Goal: Task Accomplishment & Management: Use online tool/utility

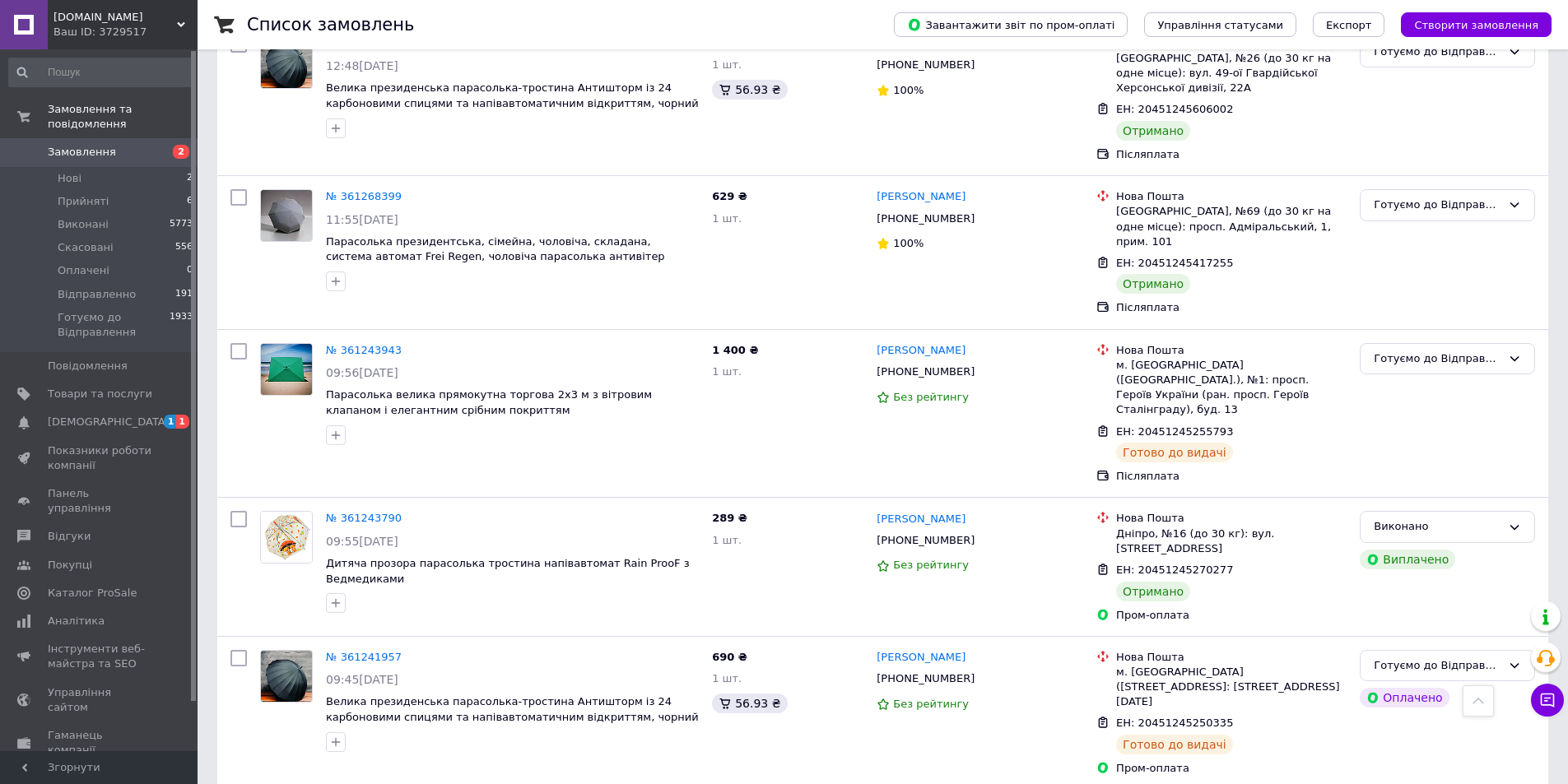
scroll to position [9052, 0]
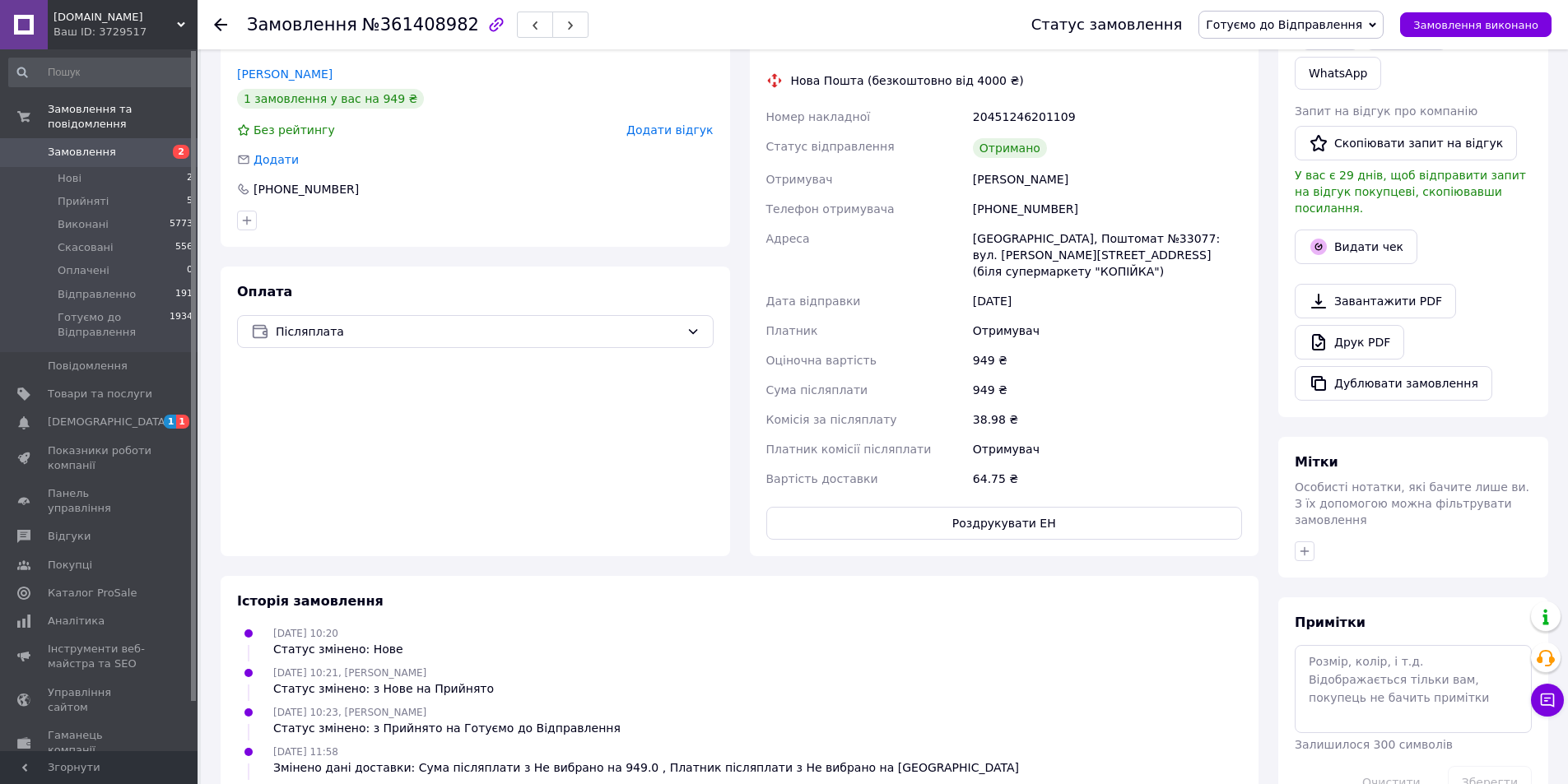
scroll to position [329, 0]
click at [1359, 228] on button "Видати чек" at bounding box center [1356, 245] width 123 height 35
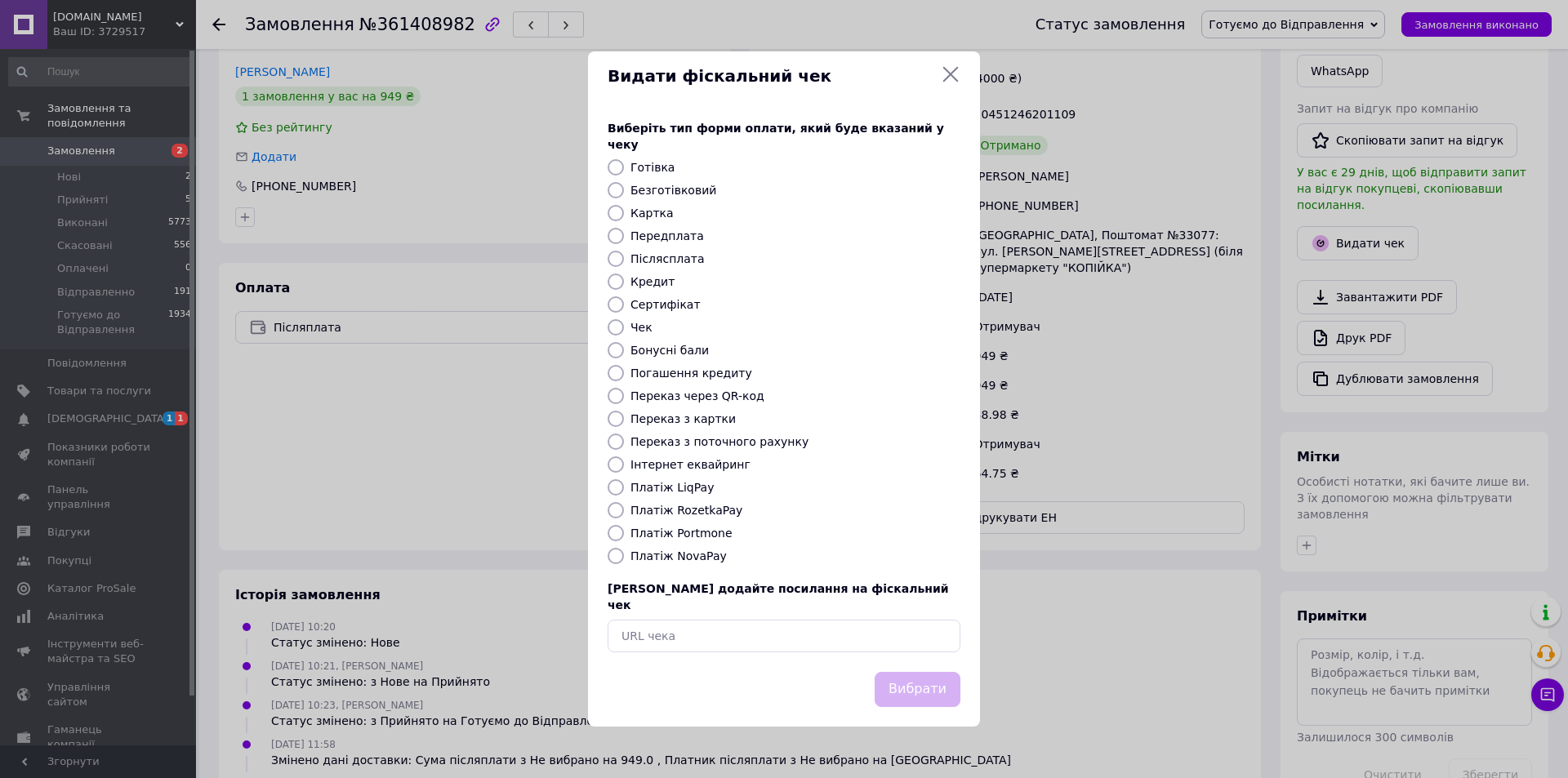
click at [680, 190] on label "Безготівковий" at bounding box center [672, 189] width 85 height 13
click at [624, 190] on input "Безготівковий" at bounding box center [615, 189] width 16 height 16
radio input "true"
drag, startPoint x: 914, startPoint y: 682, endPoint x: 930, endPoint y: 682, distance: 16.0
click at [914, 681] on button "Вибрати" at bounding box center [917, 690] width 85 height 36
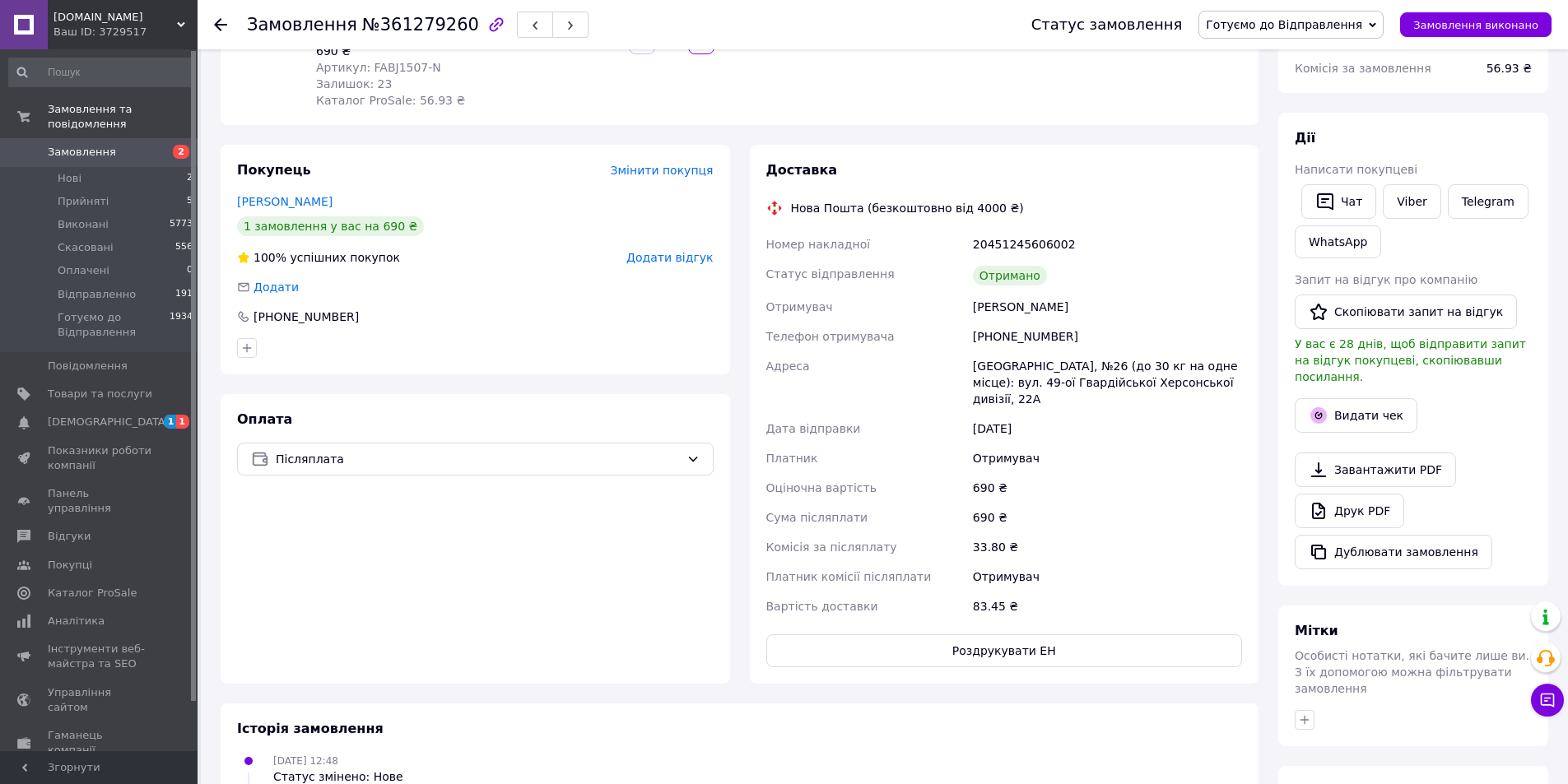
scroll to position [247, 0]
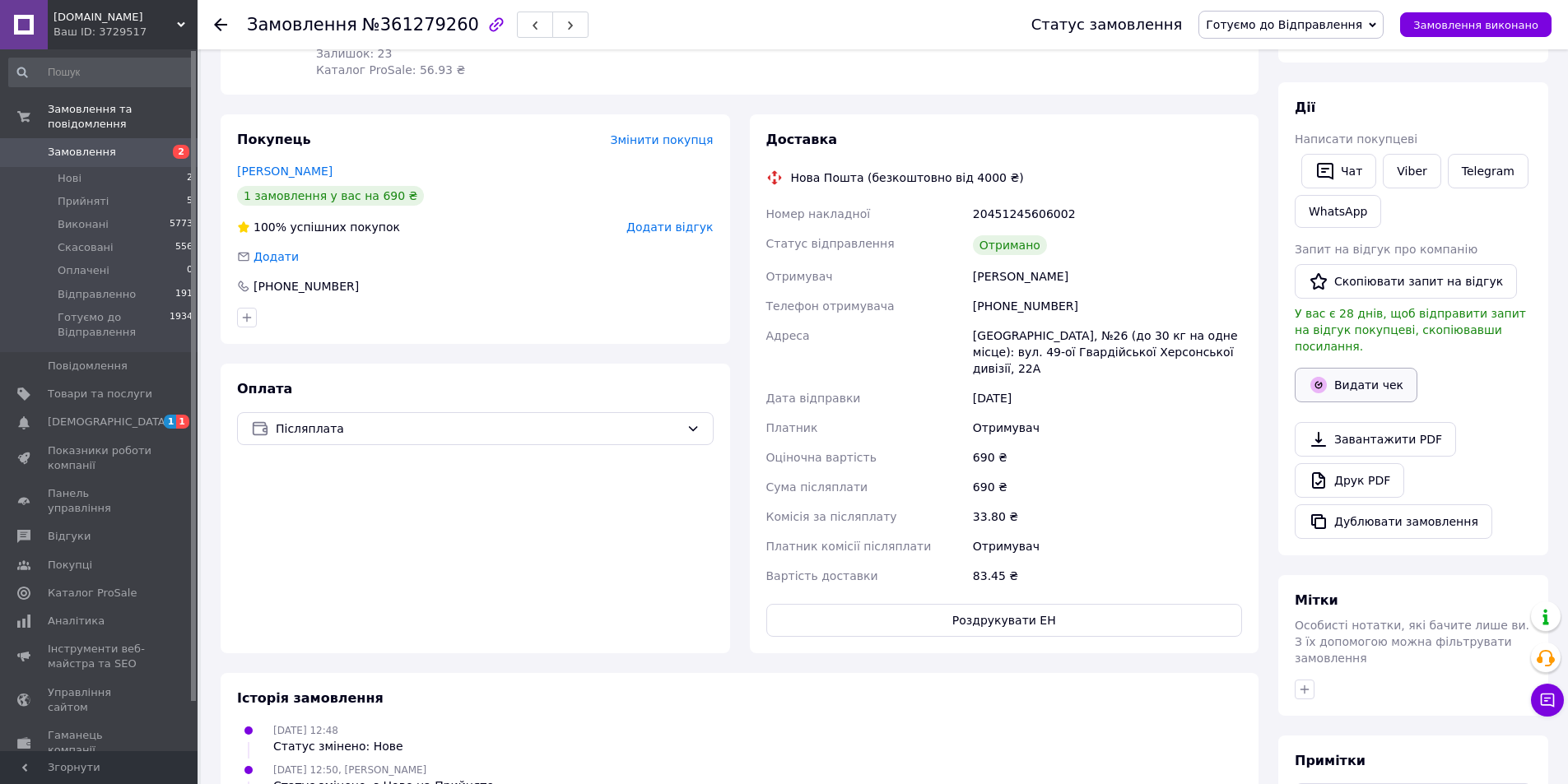
click at [1362, 371] on button "Видати чек" at bounding box center [1356, 385] width 123 height 35
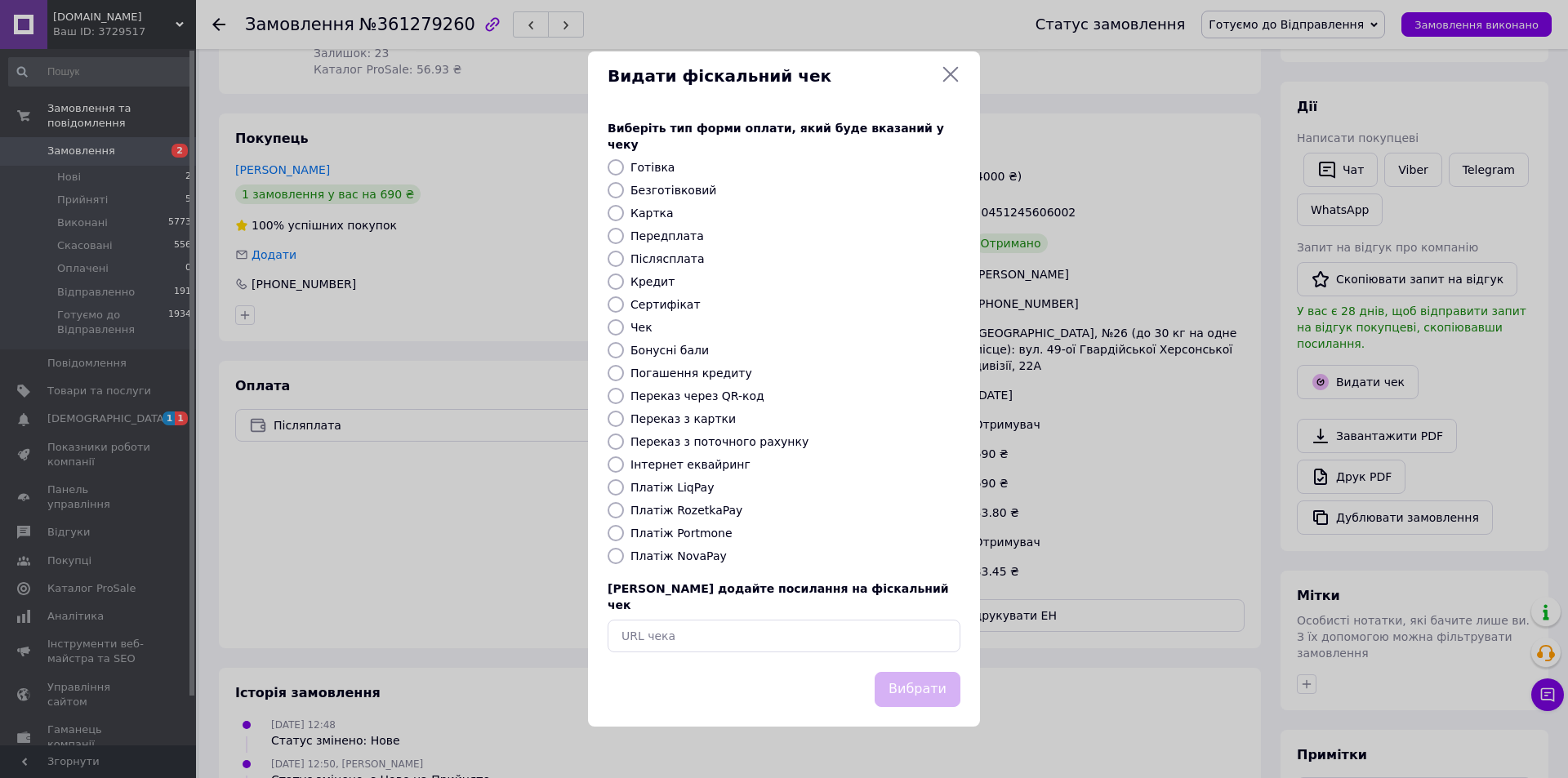
click at [685, 194] on label "Безготівковий" at bounding box center [672, 189] width 85 height 13
click at [624, 194] on input "Безготівковий" at bounding box center [615, 189] width 16 height 16
radio input "true"
click at [918, 672] on button "Вибрати" at bounding box center [917, 690] width 85 height 36
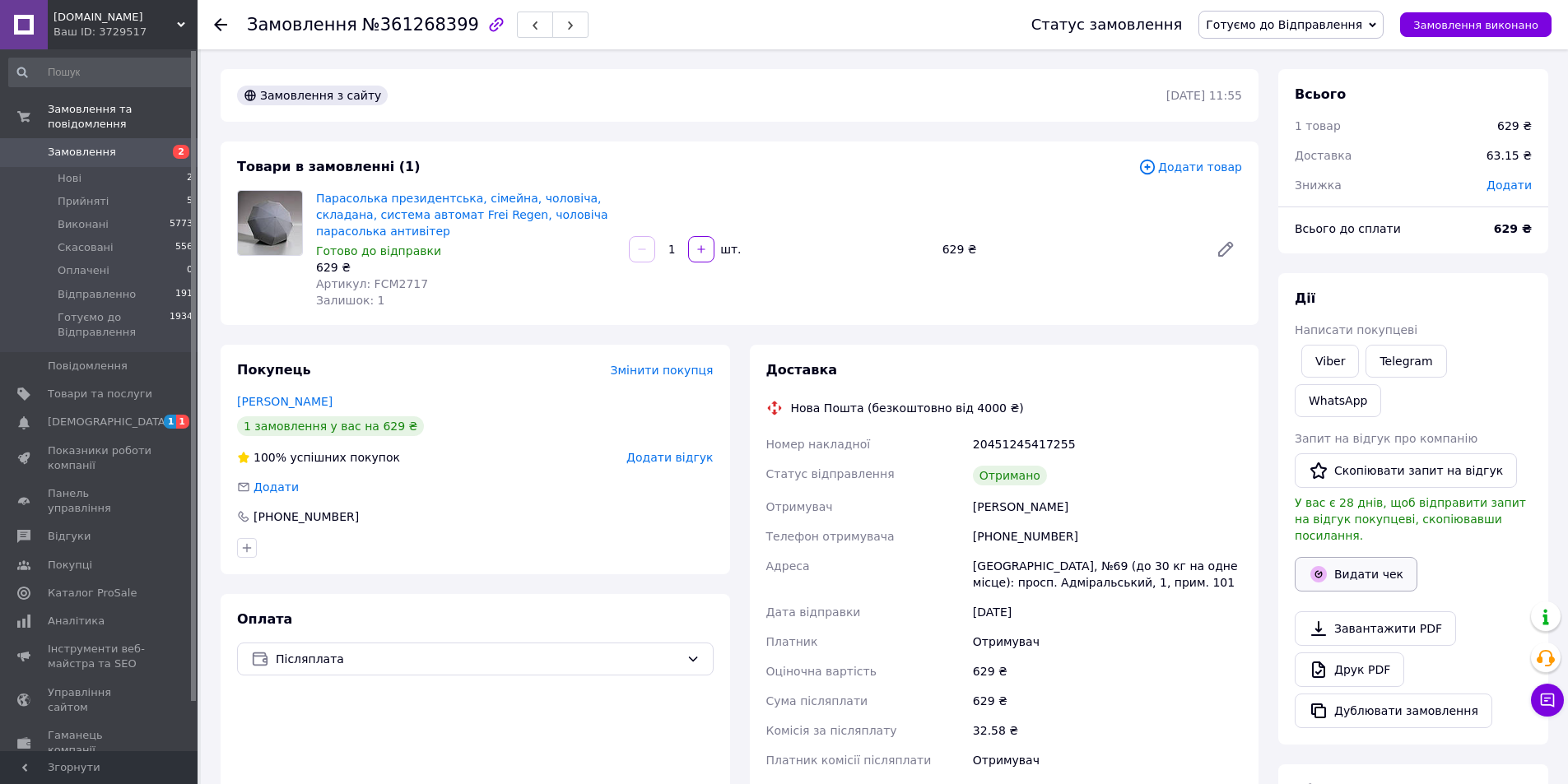
click at [1376, 557] on button "Видати чек" at bounding box center [1356, 574] width 123 height 35
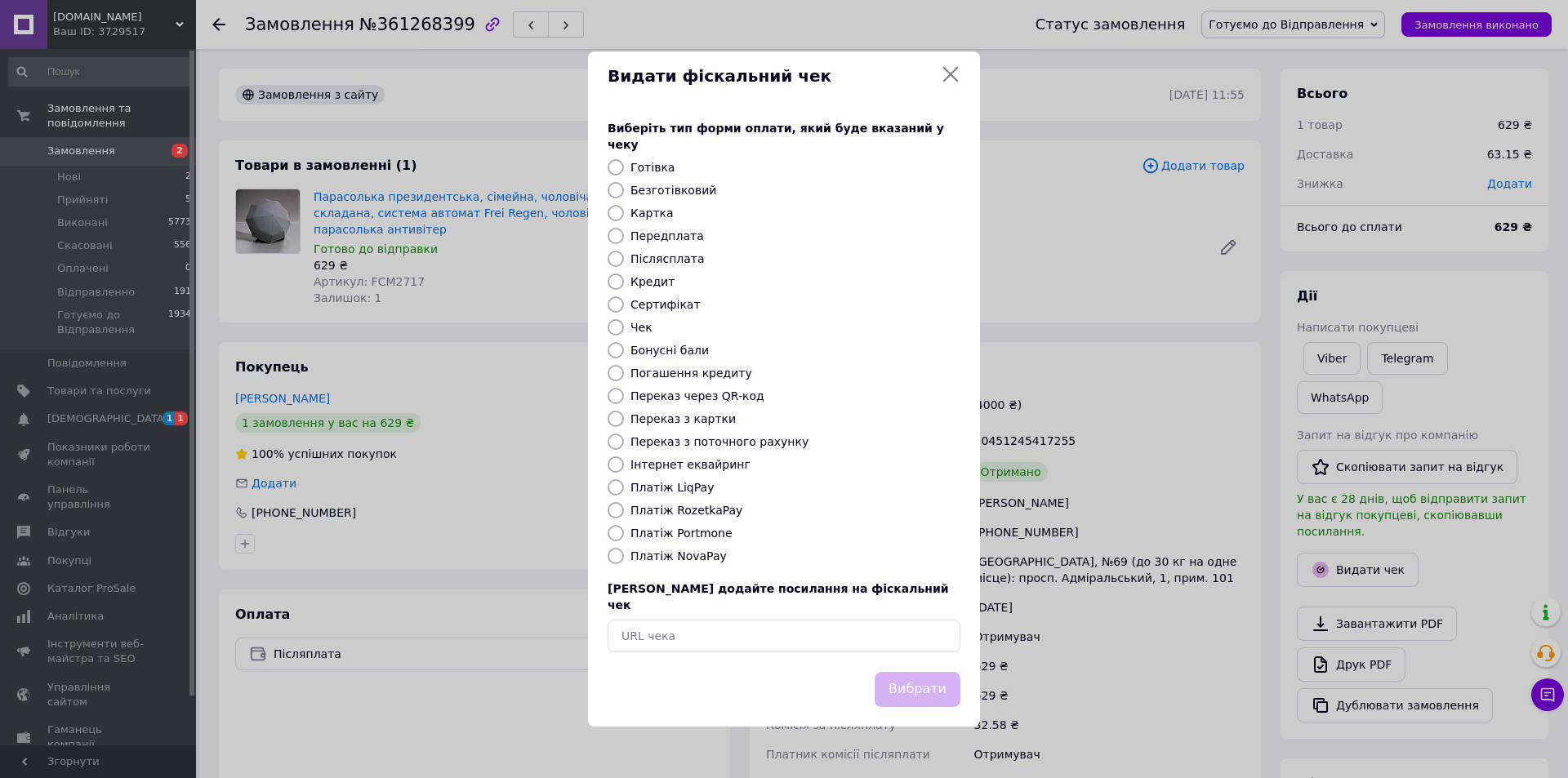
click at [675, 191] on label "Безготівковий" at bounding box center [672, 189] width 85 height 13
click at [624, 191] on input "Безготівковий" at bounding box center [615, 189] width 16 height 16
radio input "true"
click at [940, 676] on button "Вибрати" at bounding box center [917, 690] width 85 height 36
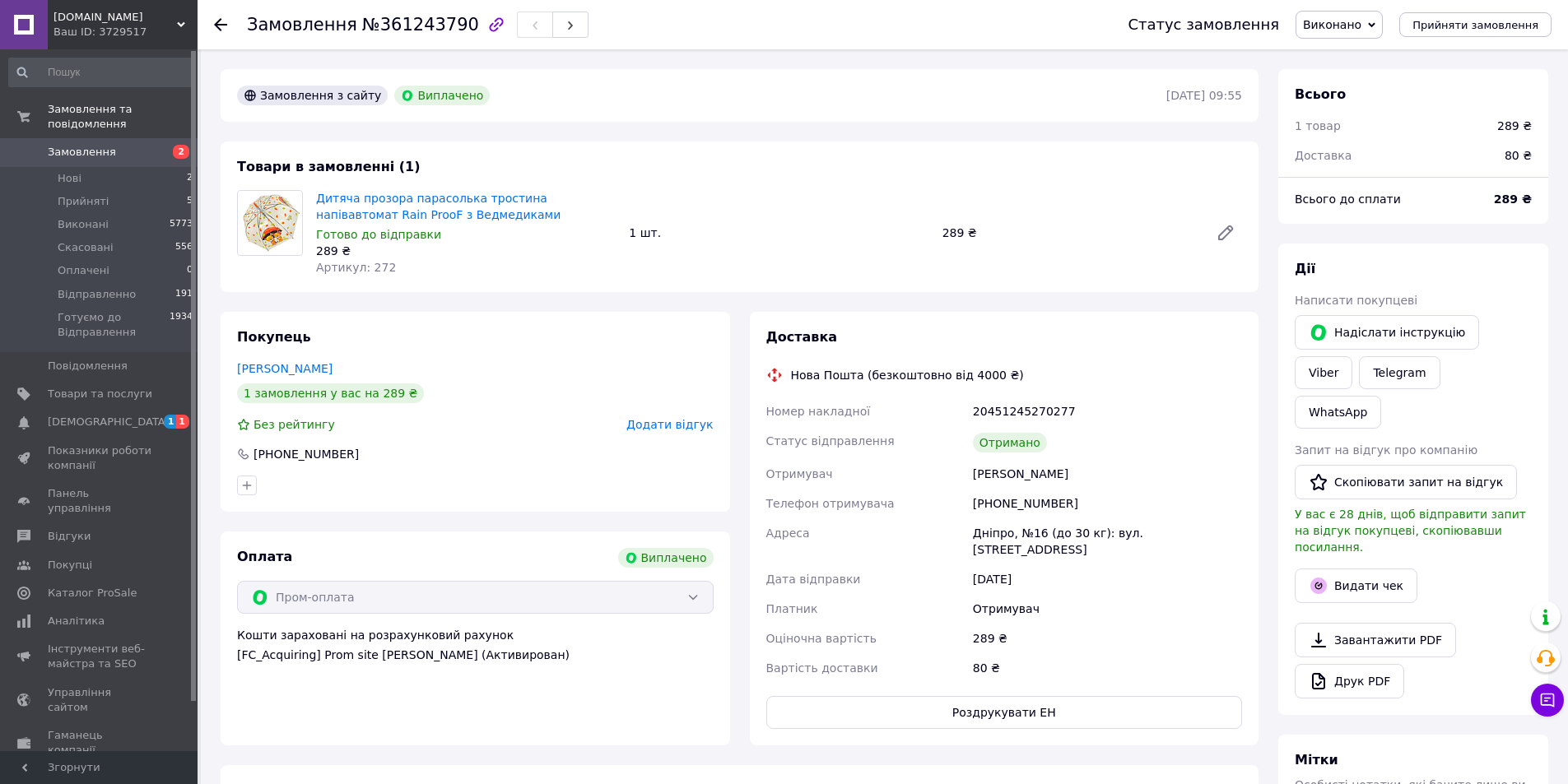
scroll to position [23, 0]
click at [1344, 568] on button "Видати чек" at bounding box center [1356, 585] width 123 height 35
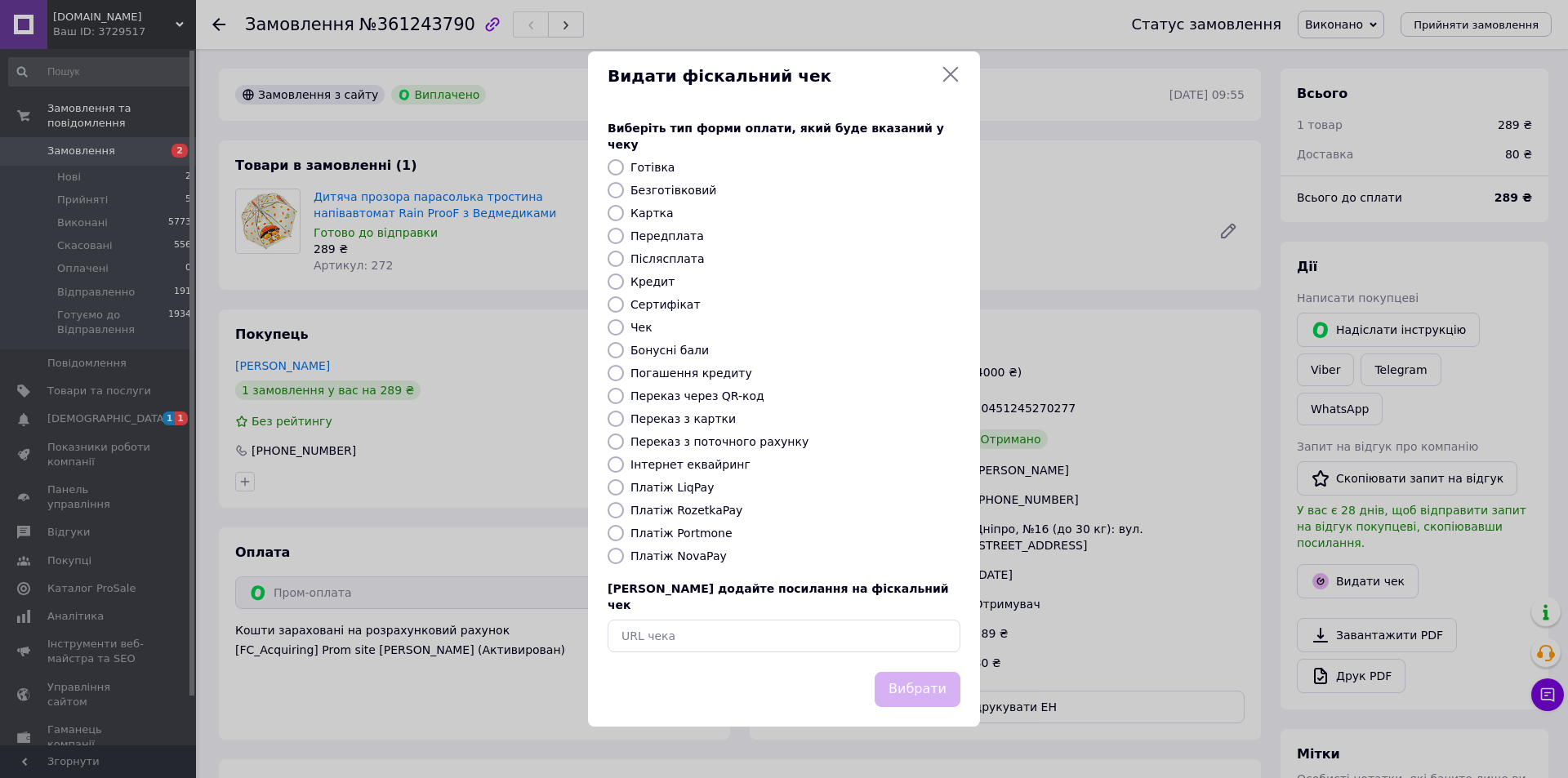
click at [680, 194] on label "Безготівковий" at bounding box center [672, 189] width 85 height 13
click at [624, 194] on input "Безготівковий" at bounding box center [615, 189] width 16 height 16
radio input "true"
drag, startPoint x: 907, startPoint y: 666, endPoint x: 951, endPoint y: 622, distance: 62.2
click at [907, 672] on button "Вибрати" at bounding box center [917, 690] width 85 height 36
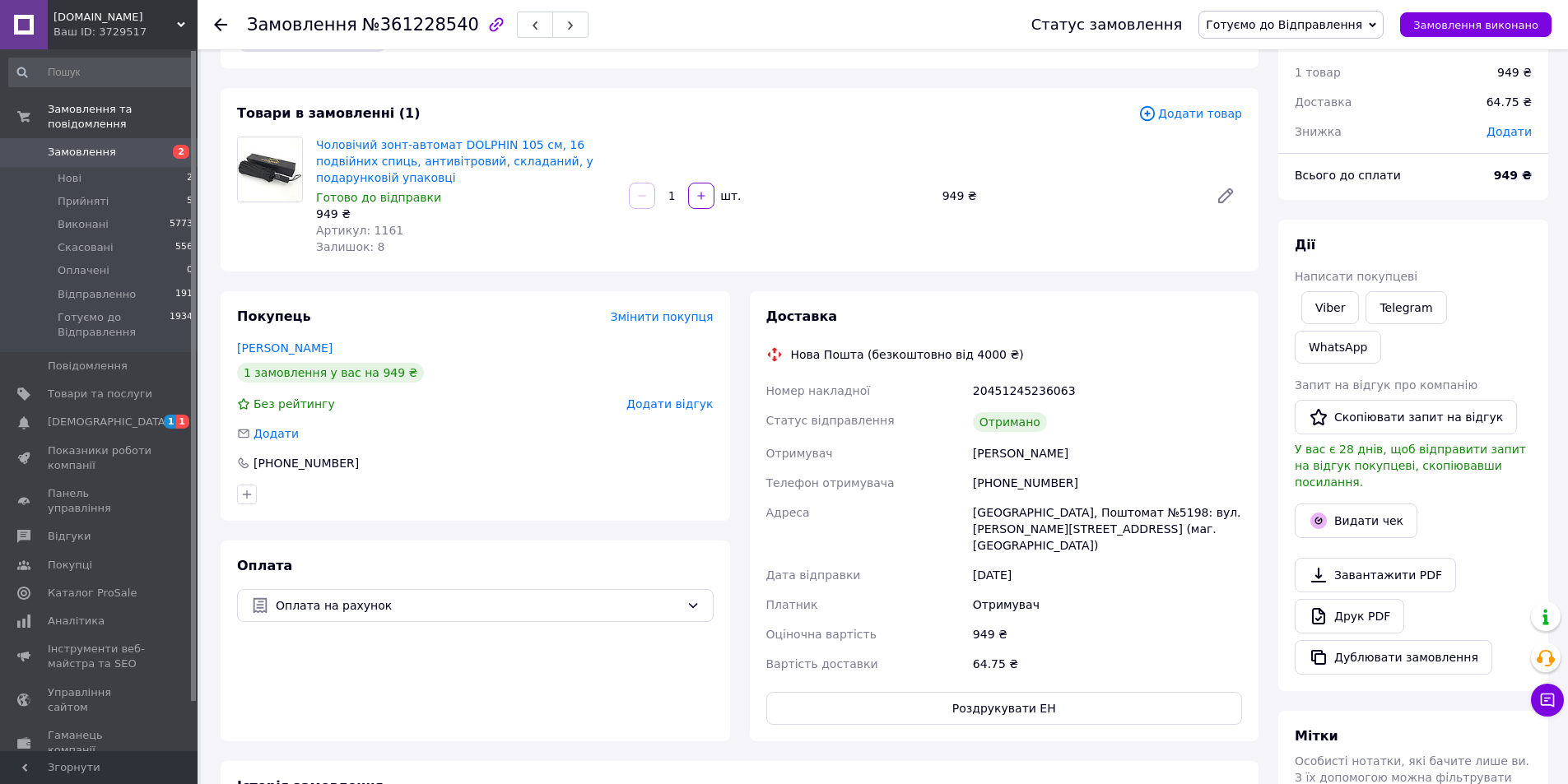
scroll to position [83, 0]
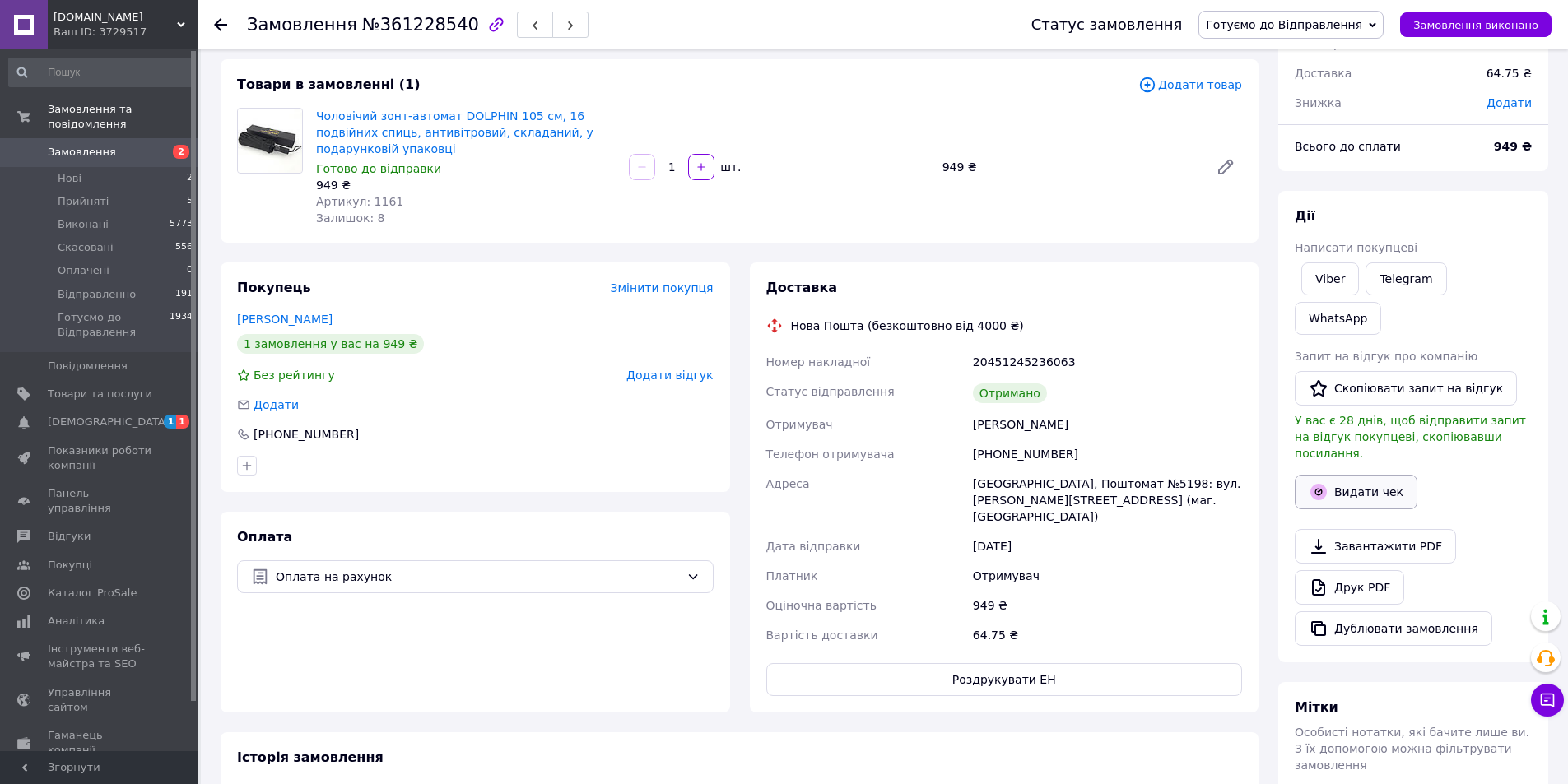
click at [1362, 475] on button "Видати чек" at bounding box center [1356, 492] width 123 height 35
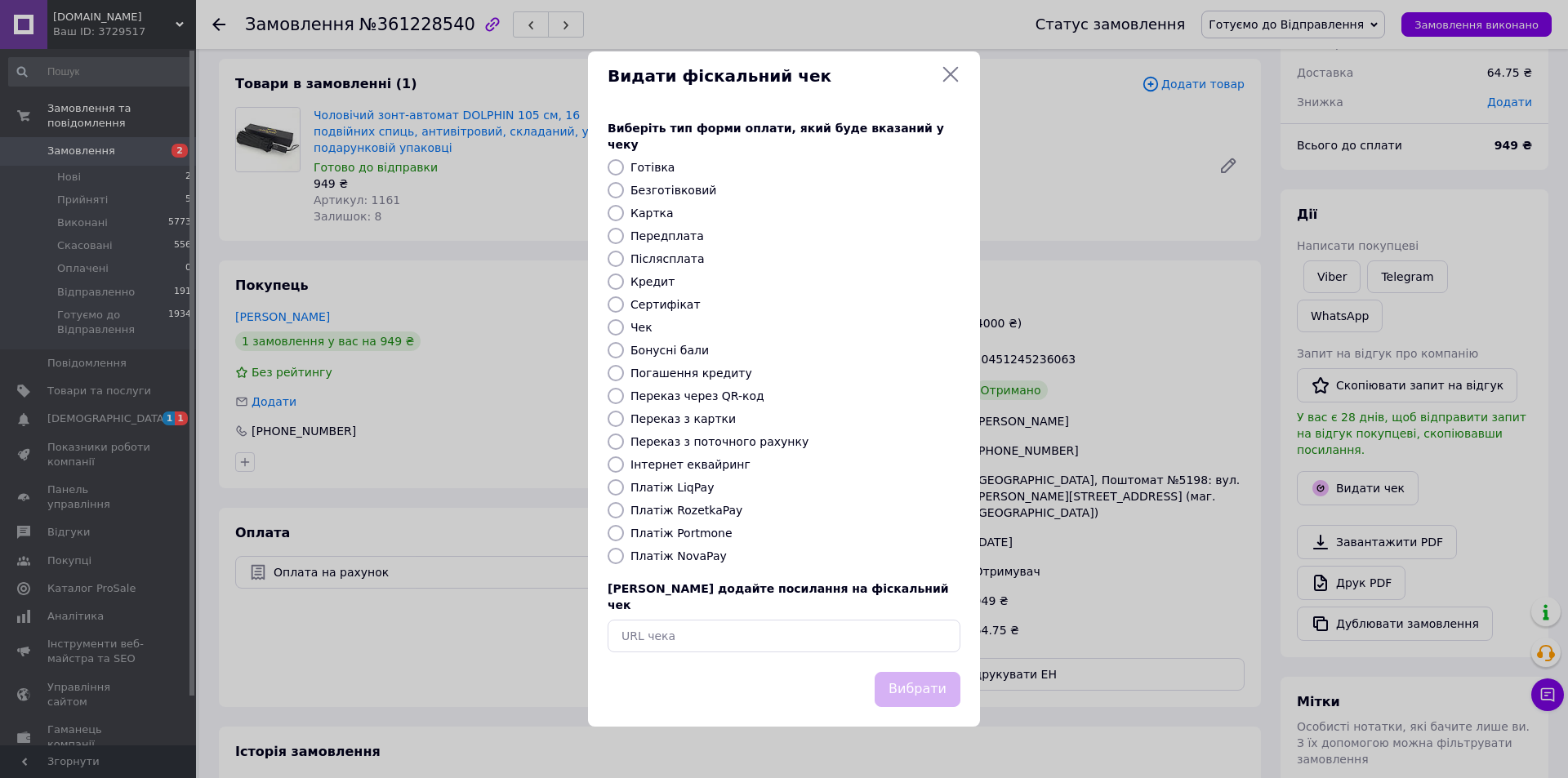
click at [709, 195] on div "Безготівковий" at bounding box center [796, 189] width 337 height 16
click at [694, 197] on label "Безготівковий" at bounding box center [672, 189] width 85 height 13
click at [624, 197] on input "Безготівковий" at bounding box center [615, 189] width 16 height 16
radio input "true"
drag, startPoint x: 944, startPoint y: 677, endPoint x: 995, endPoint y: 597, distance: 94.9
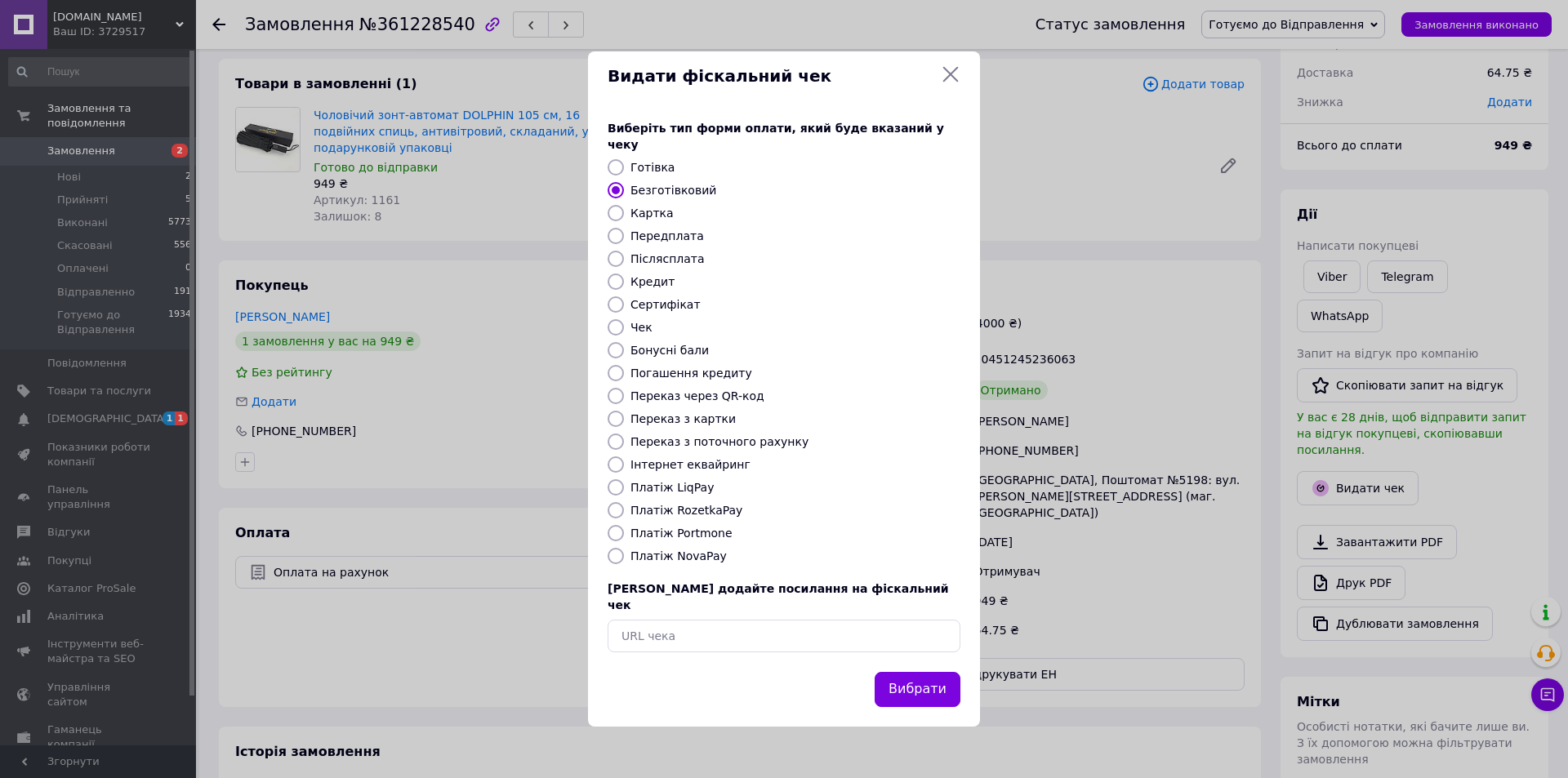
click at [946, 677] on button "Вибрати" at bounding box center [917, 690] width 85 height 36
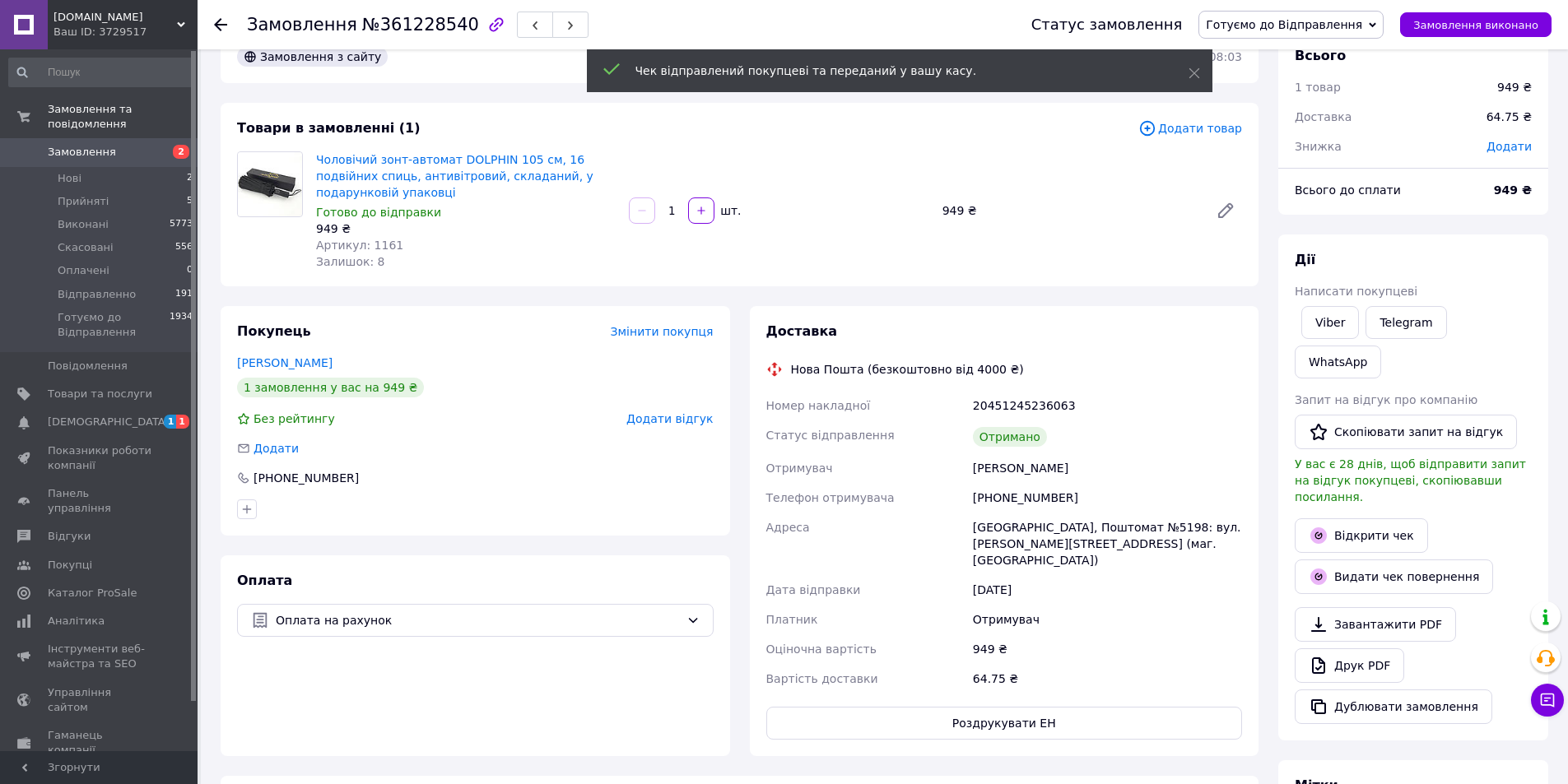
scroll to position [0, 0]
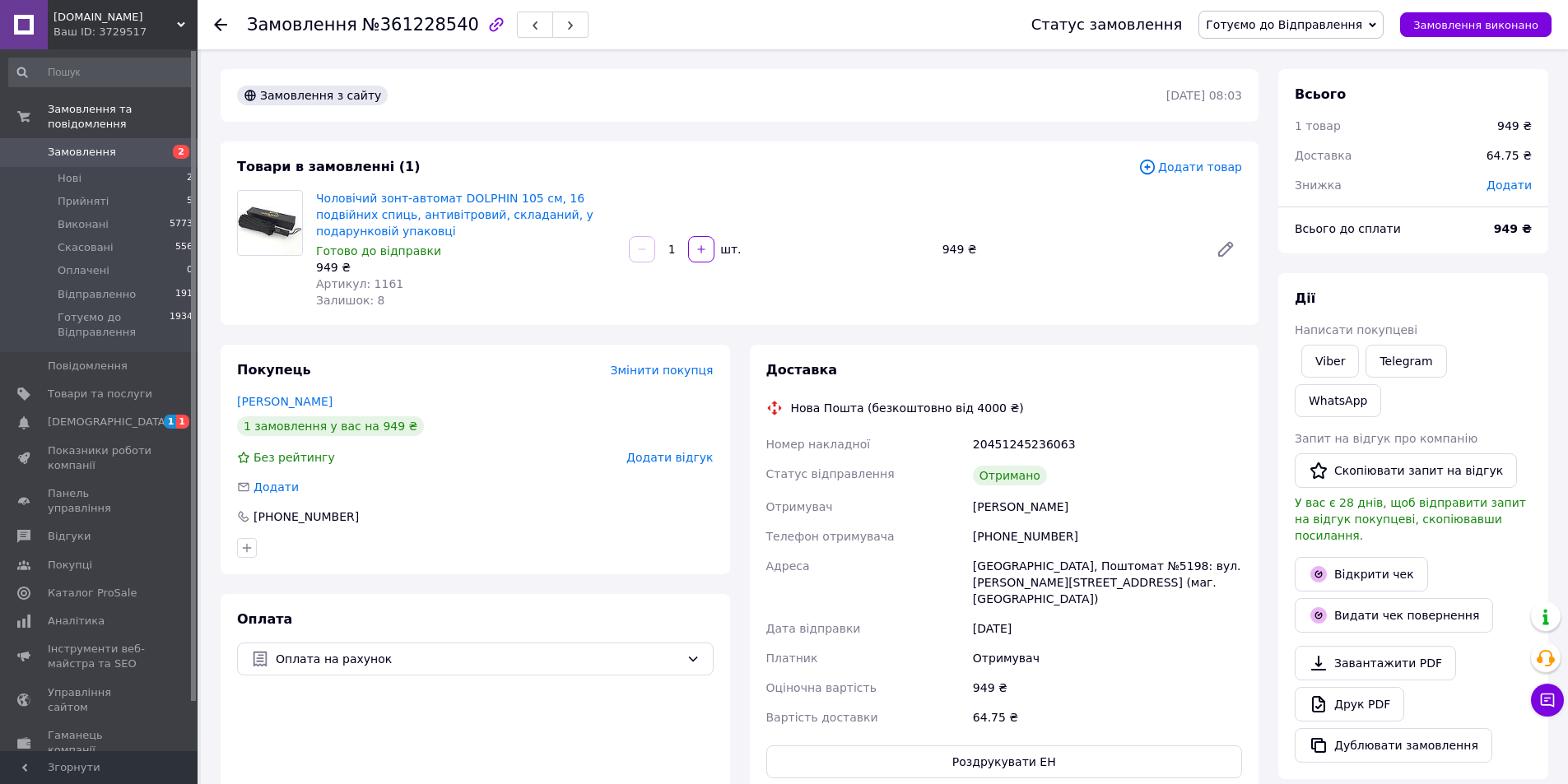
drag, startPoint x: 822, startPoint y: 721, endPoint x: 842, endPoint y: 693, distance: 34.4
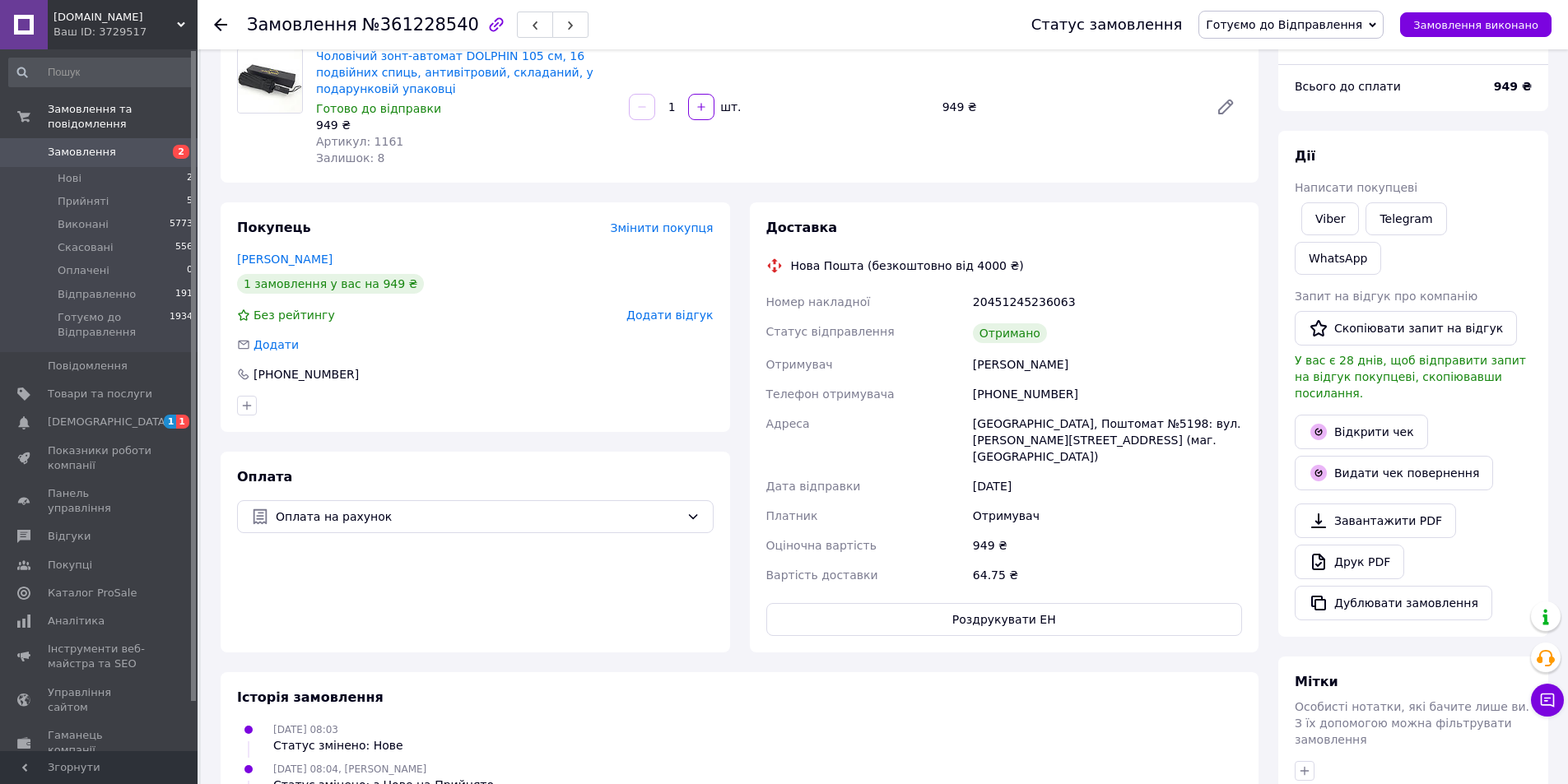
scroll to position [164, 0]
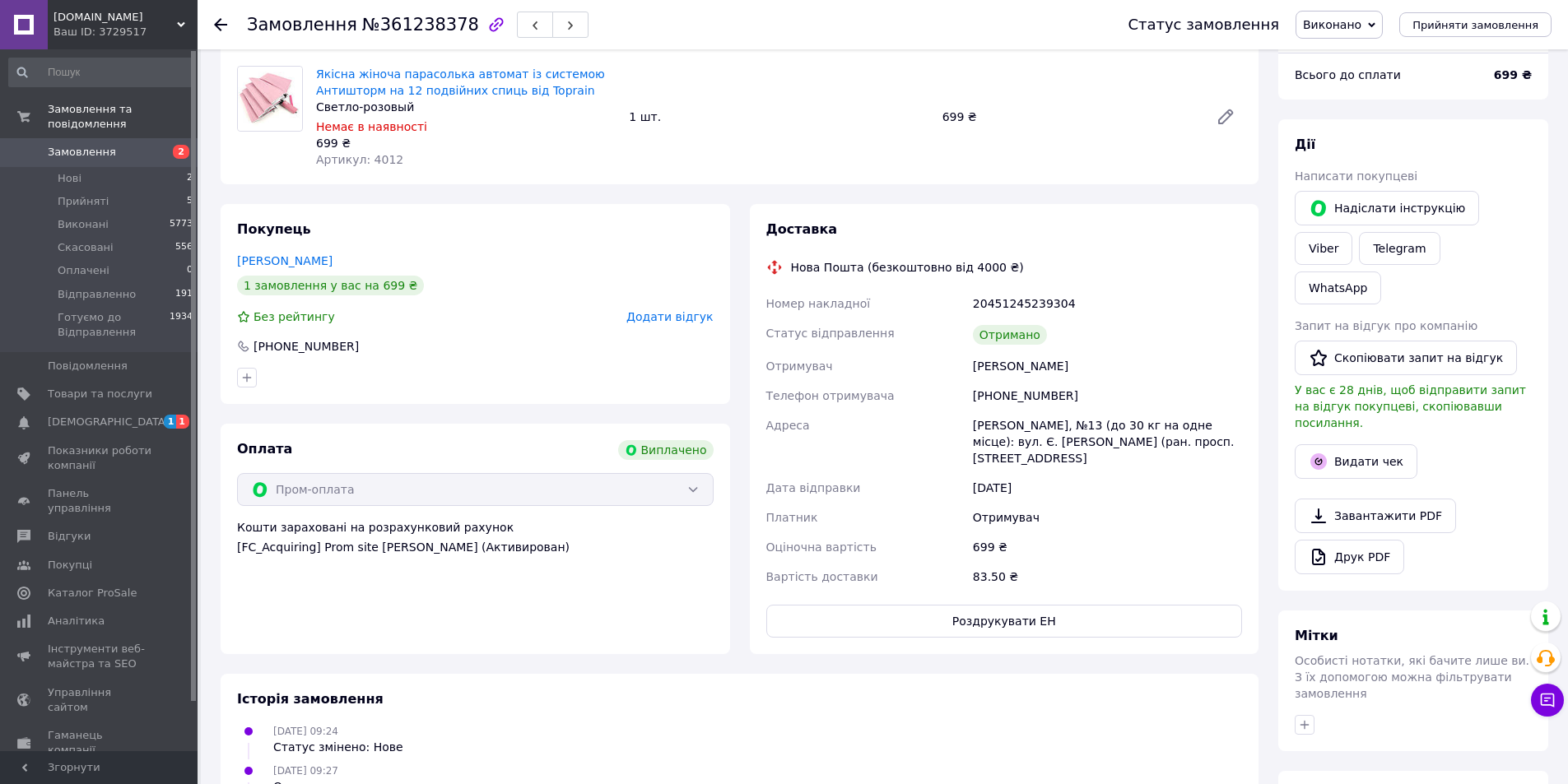
scroll to position [164, 0]
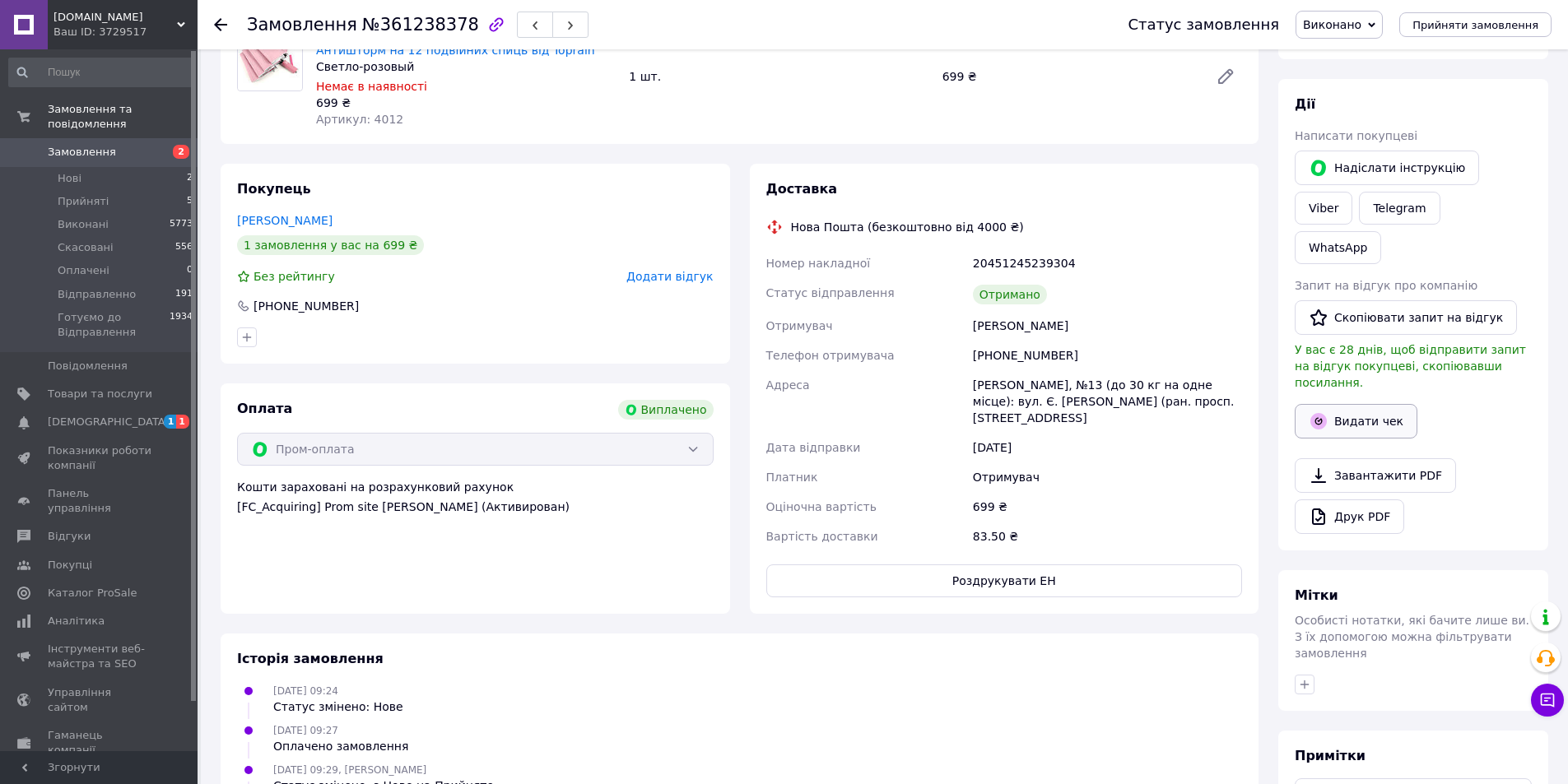
click at [1352, 404] on button "Видати чек" at bounding box center [1356, 421] width 123 height 35
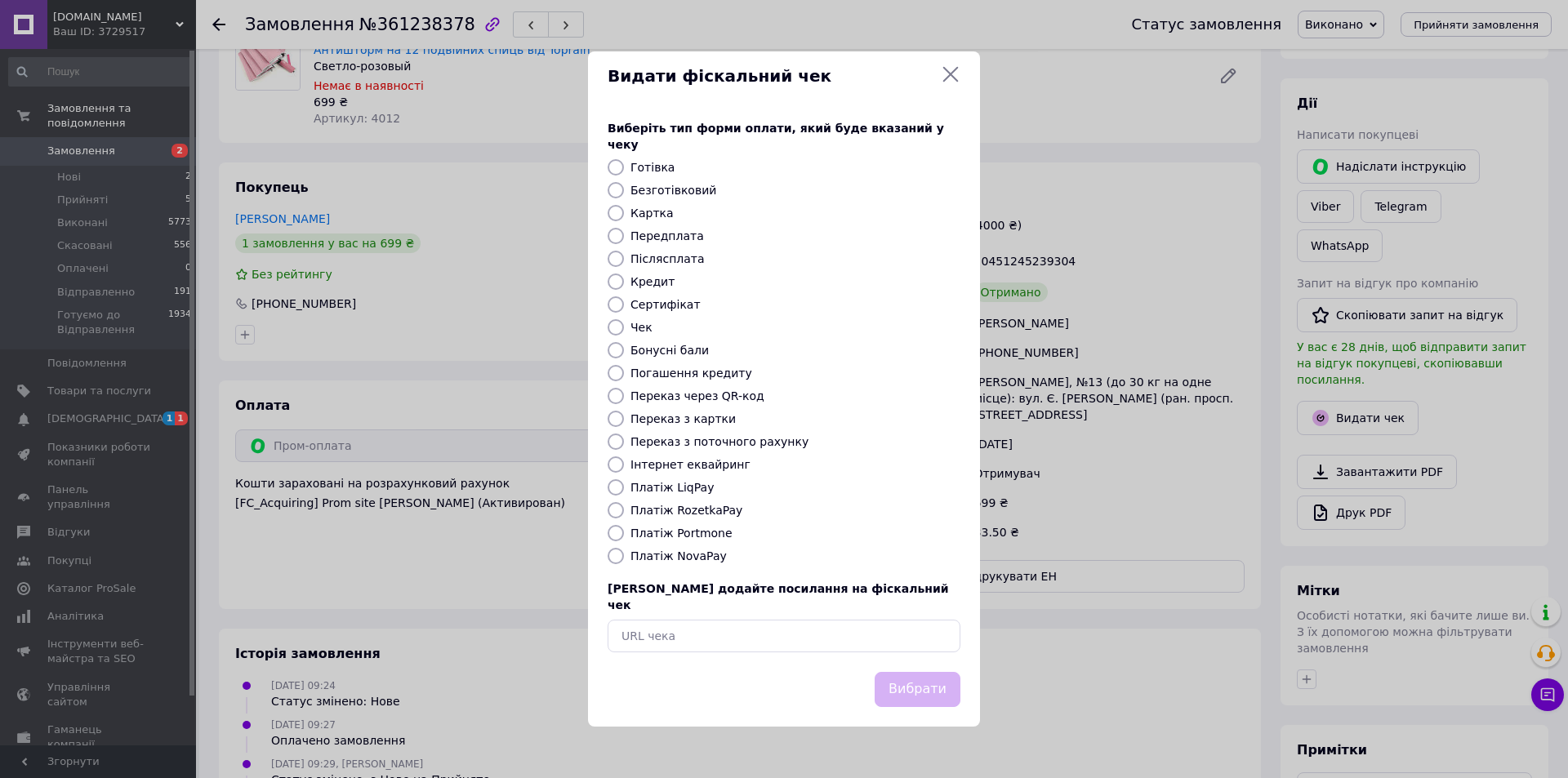
click at [677, 189] on label "Безготівковий" at bounding box center [672, 189] width 85 height 13
click at [624, 189] on input "Безготівковий" at bounding box center [615, 189] width 16 height 16
radio input "true"
click at [936, 677] on button "Вибрати" at bounding box center [917, 690] width 85 height 36
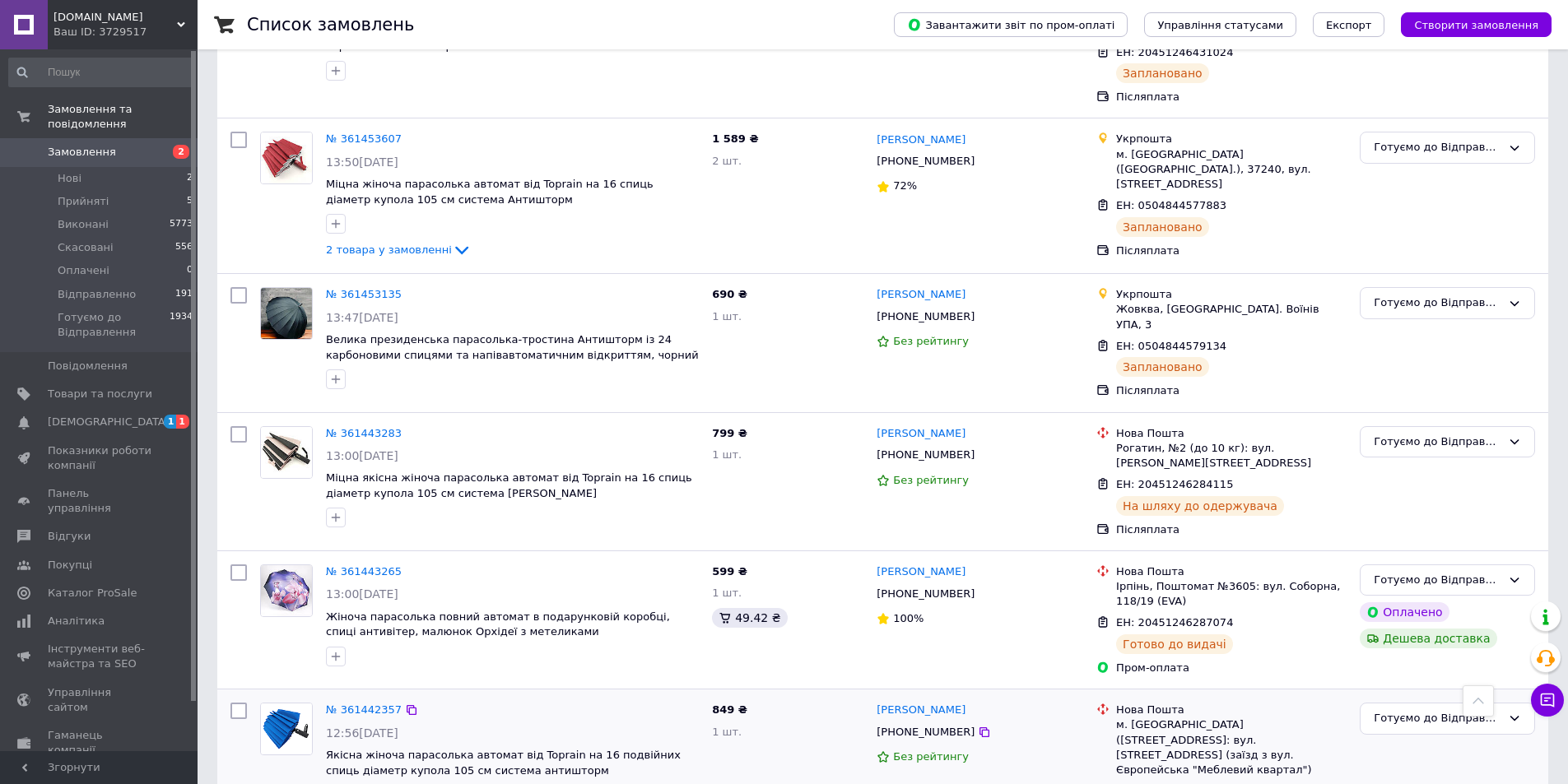
scroll to position [5595, 0]
